Goal: Information Seeking & Learning: Learn about a topic

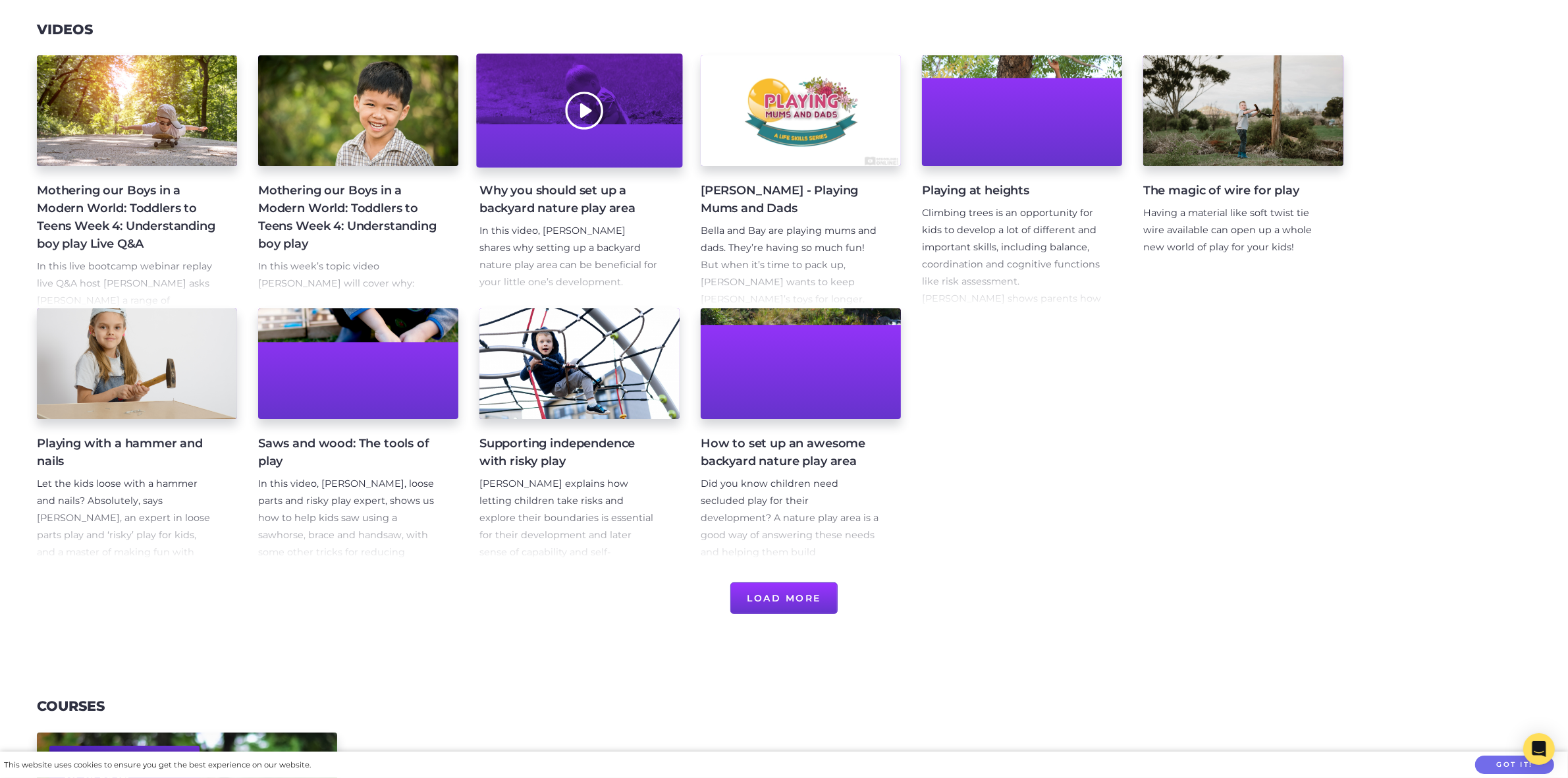
scroll to position [247, 0]
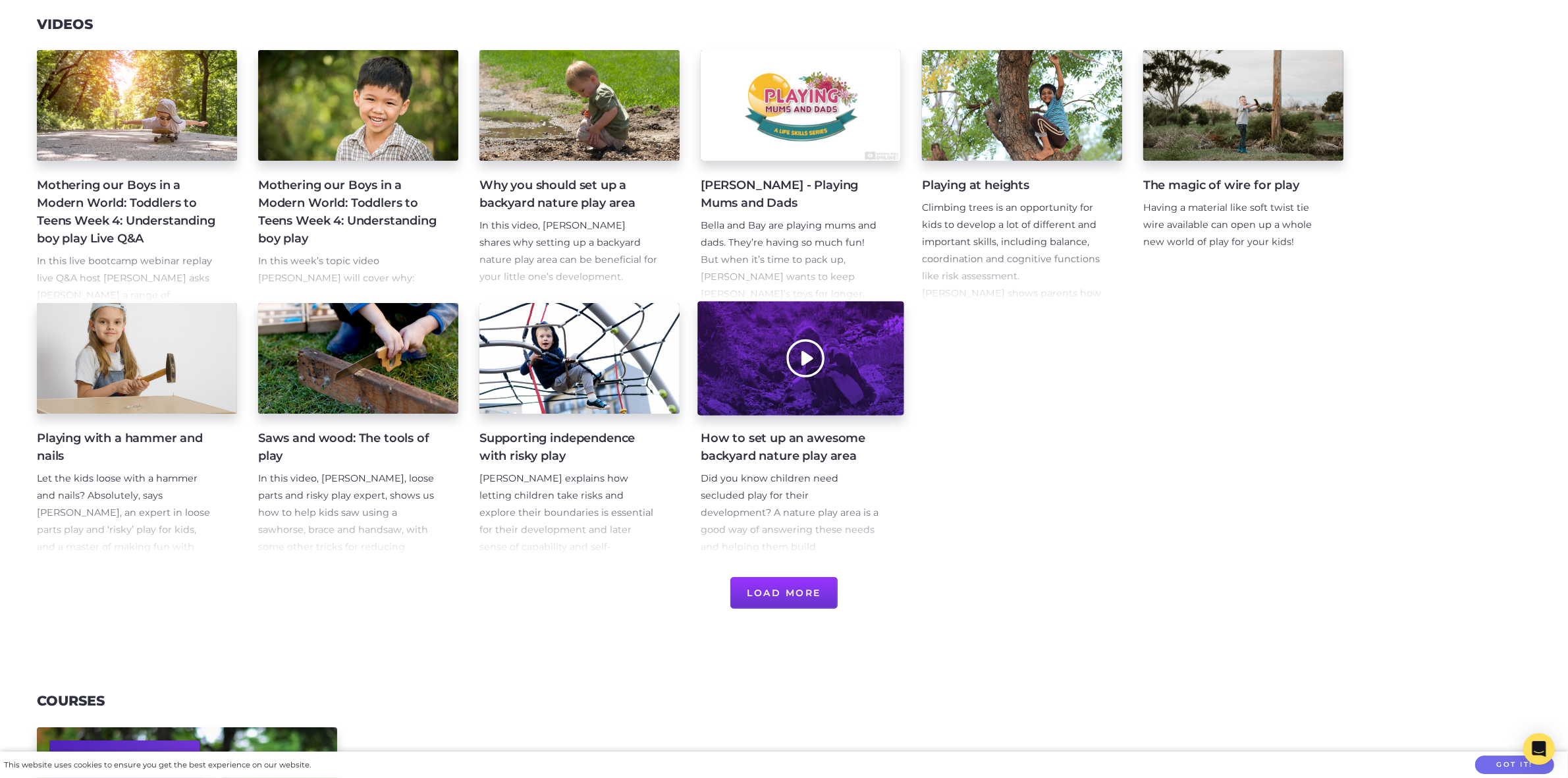
click at [857, 387] on div at bounding box center [800, 358] width 206 height 114
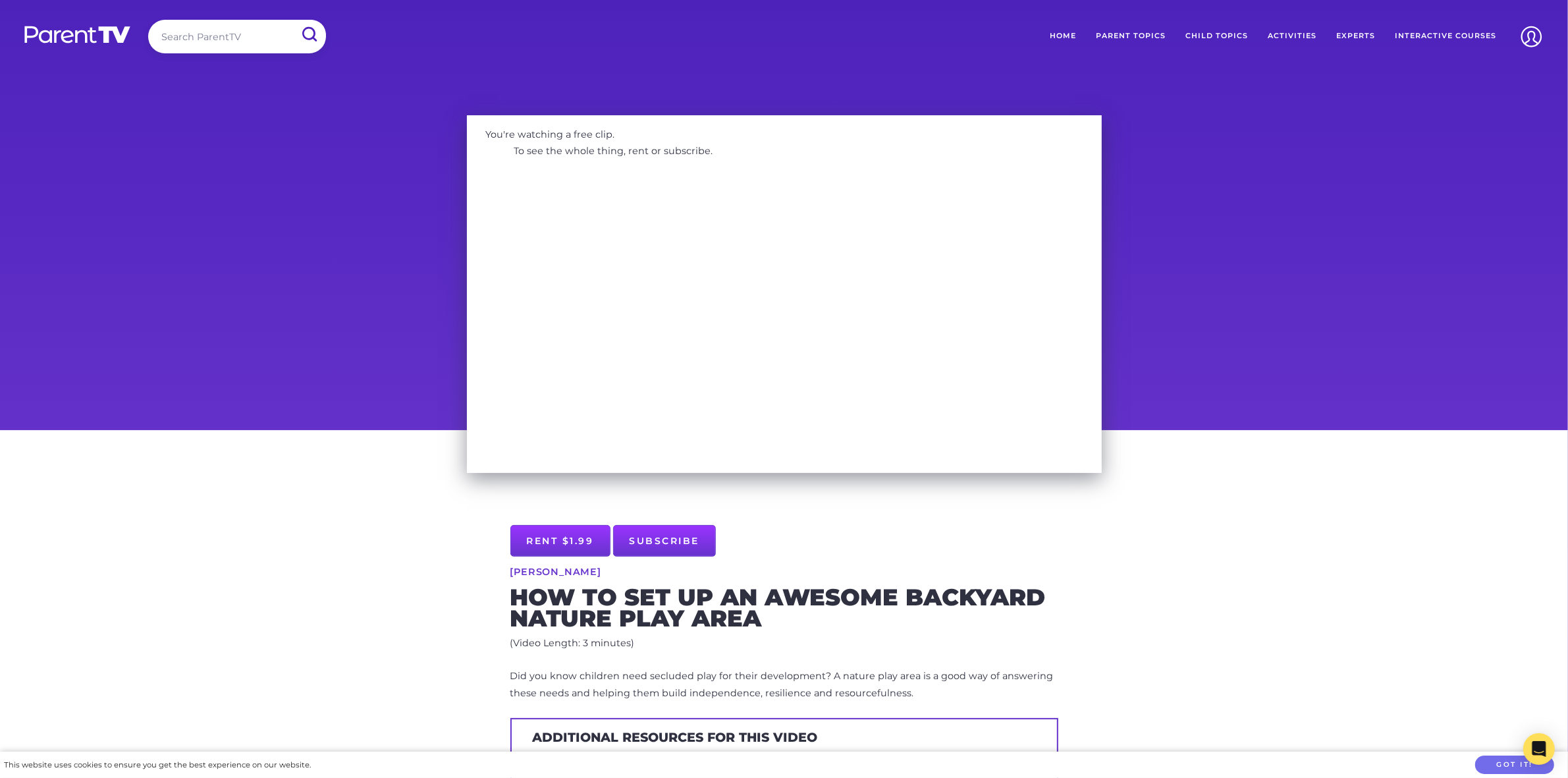
click at [1071, 33] on link "Home" at bounding box center [1063, 36] width 46 height 33
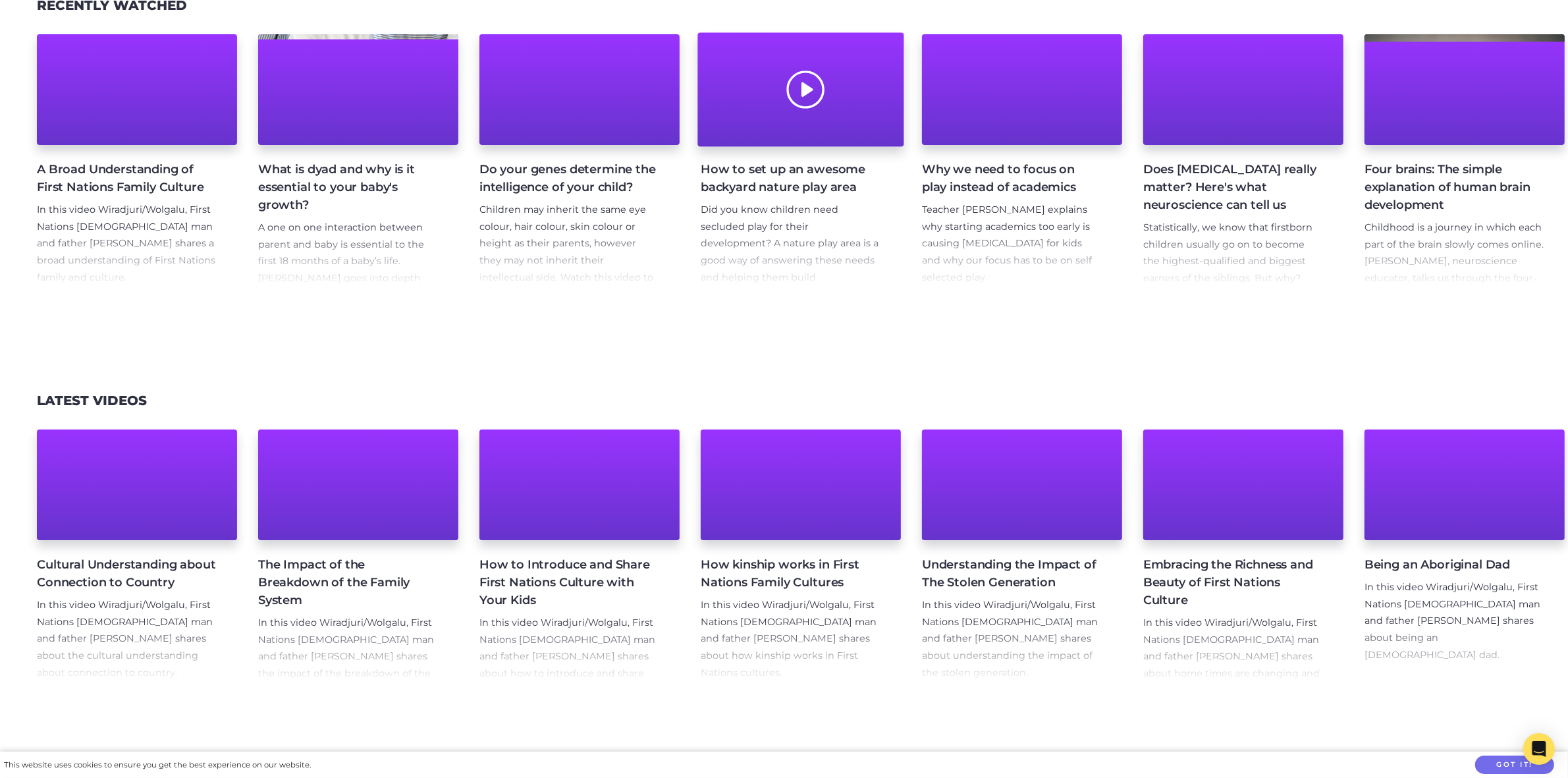
scroll to position [2326, 0]
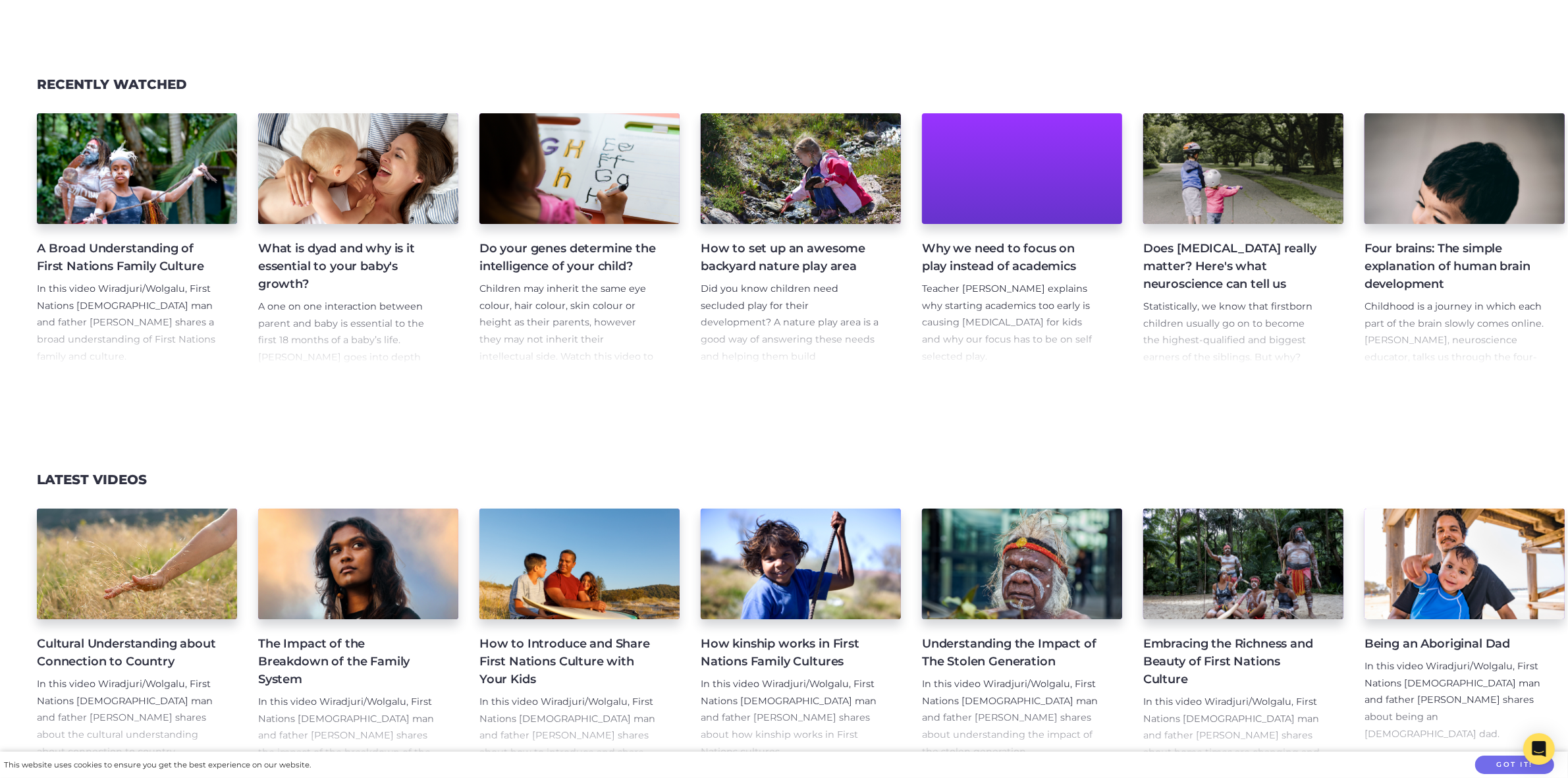
click at [843, 306] on p "Did you know children need secluded play for their development? A nature play a…" at bounding box center [790, 341] width 179 height 119
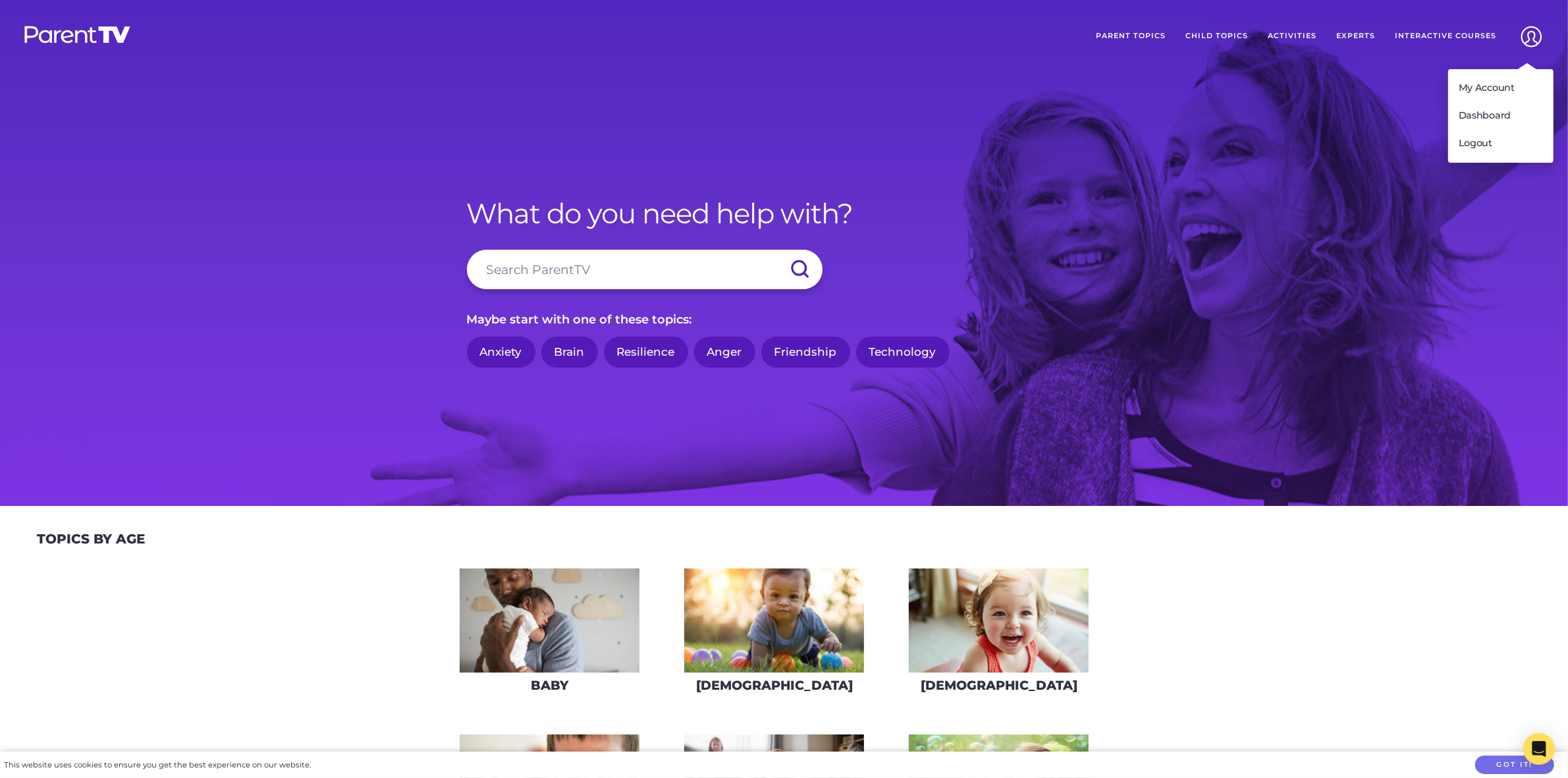
click at [1531, 34] on img at bounding box center [1532, 36] width 34 height 34
click at [577, 267] on input "search" at bounding box center [645, 270] width 356 height 40
type input "classroom"
click at [776, 250] on input "submit" at bounding box center [799, 270] width 46 height 40
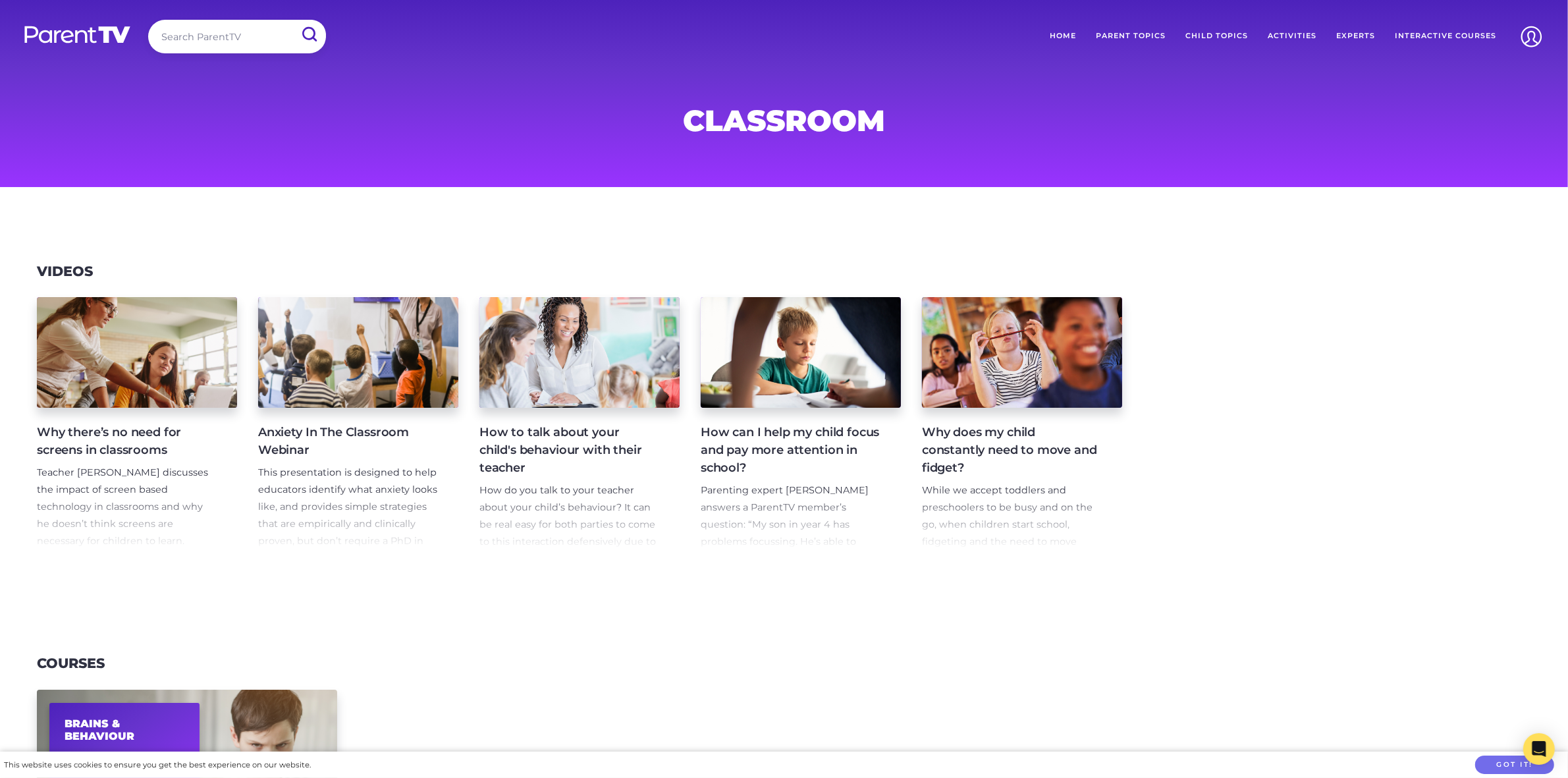
scroll to position [82, 0]
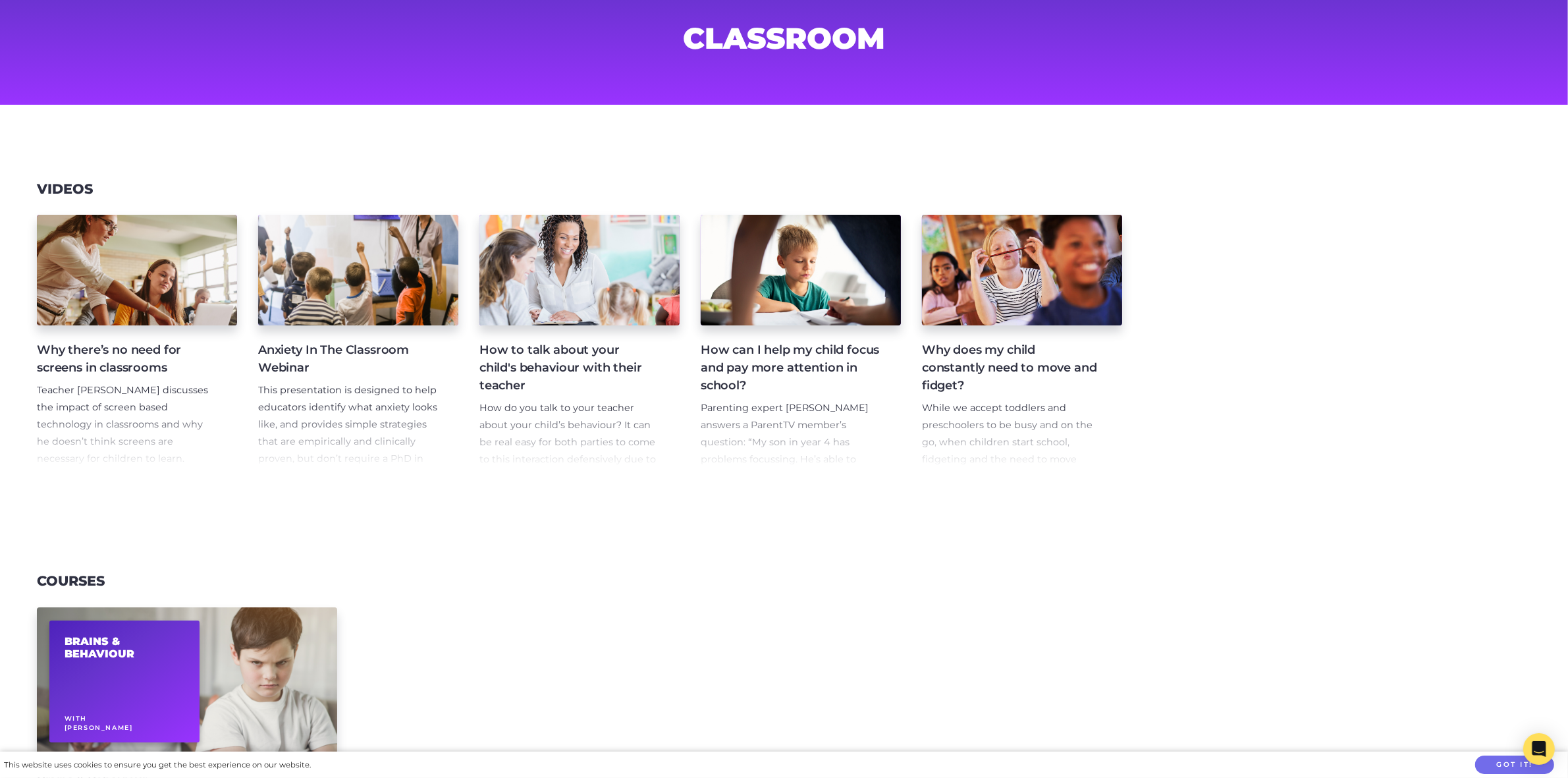
click at [121, 345] on h4 "Why there’s no need for screens in classrooms" at bounding box center [126, 359] width 179 height 36
